Goal: Information Seeking & Learning: Understand process/instructions

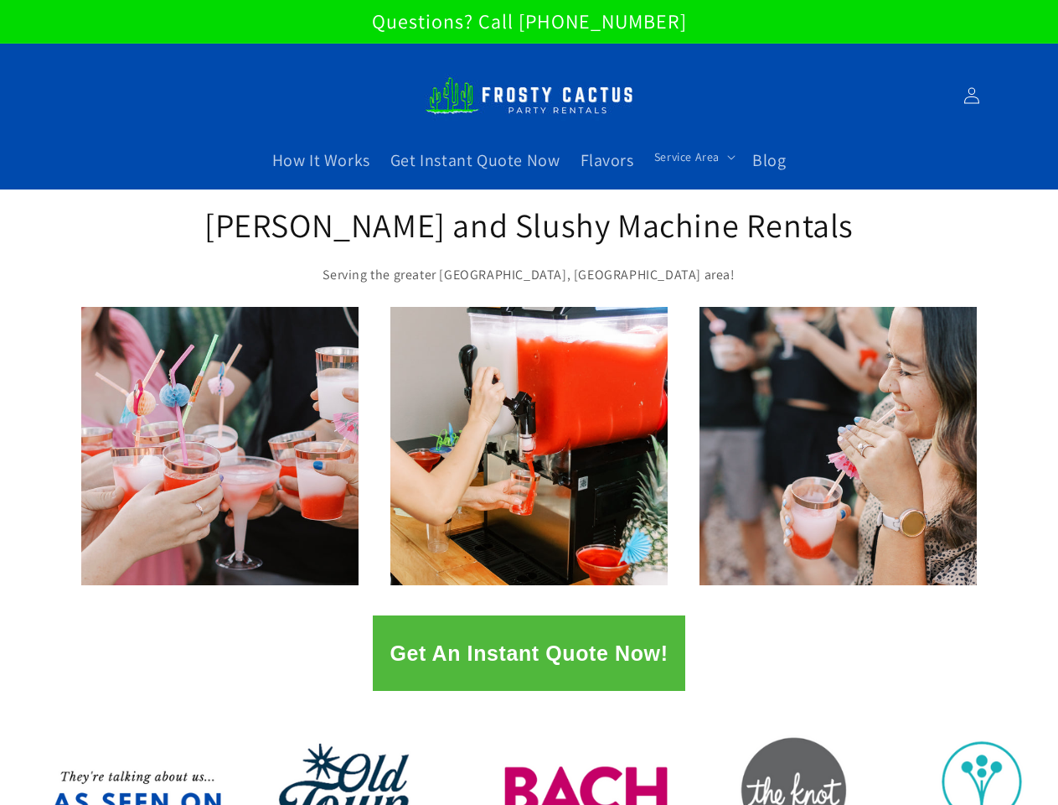
click at [691, 157] on span "Service Area" at bounding box center [687, 156] width 65 height 15
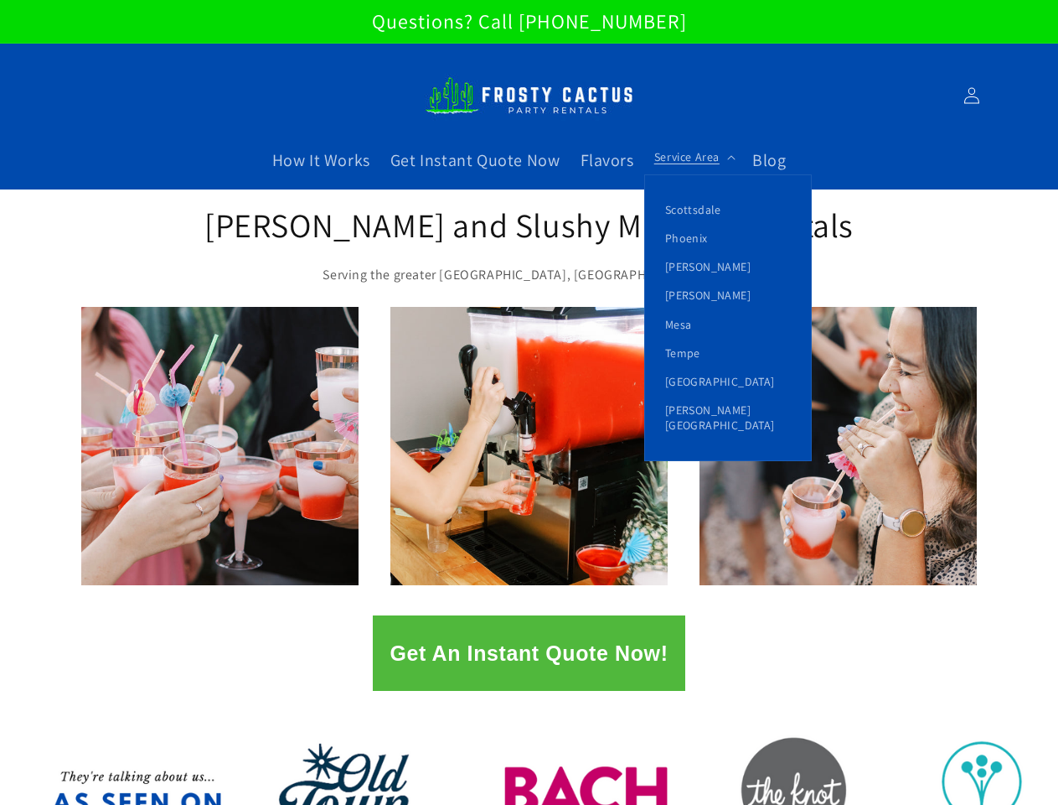
click at [529, 653] on button "Get An Instant Quote Now!" at bounding box center [529, 652] width 312 height 75
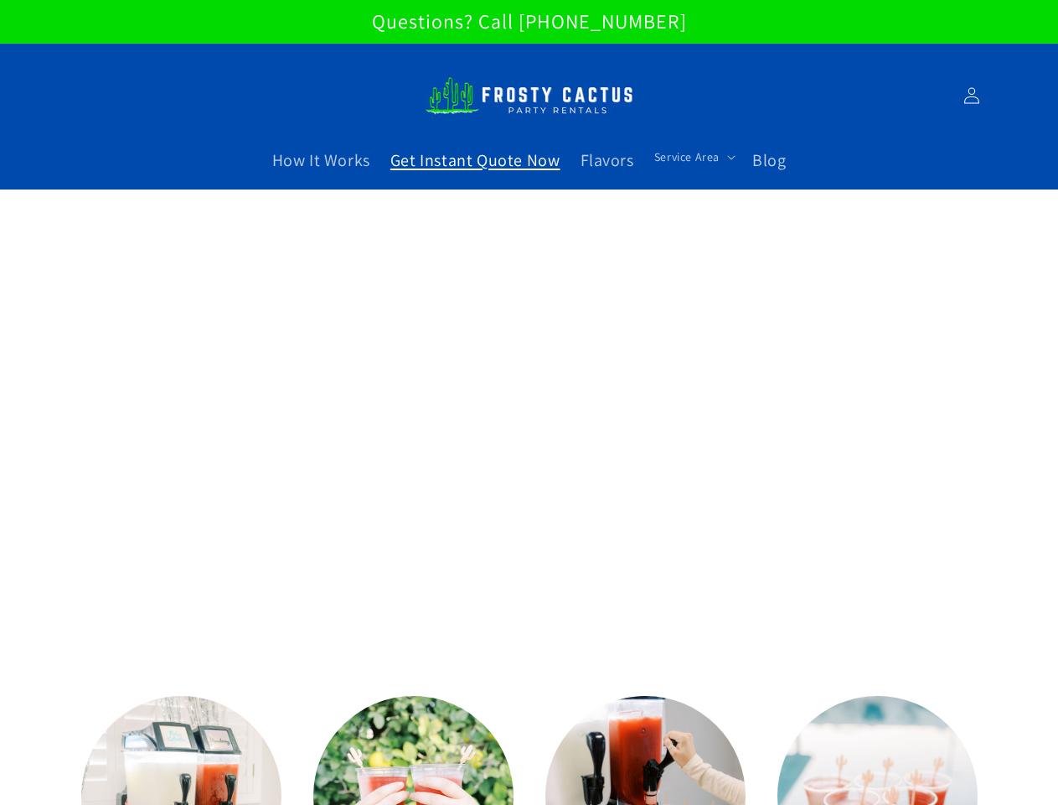
click at [691, 157] on span "Service Area" at bounding box center [687, 156] width 65 height 15
